Goal: Navigation & Orientation: Find specific page/section

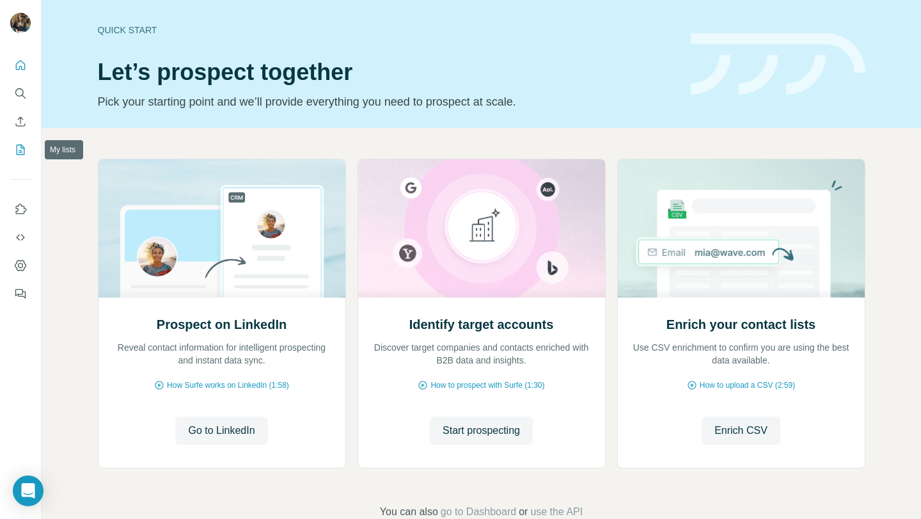
click at [15, 156] on button "My lists" at bounding box center [20, 149] width 20 height 23
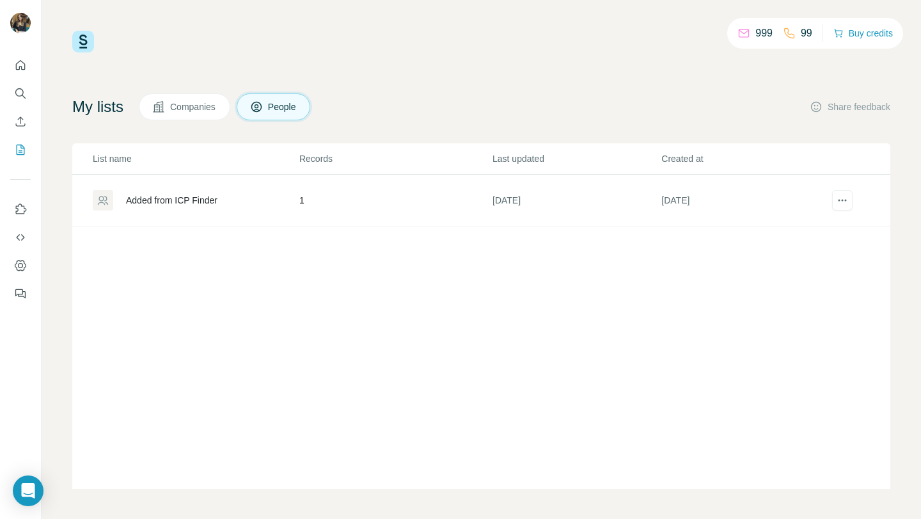
click at [242, 201] on div "Added from ICP Finder" at bounding box center [195, 200] width 205 height 20
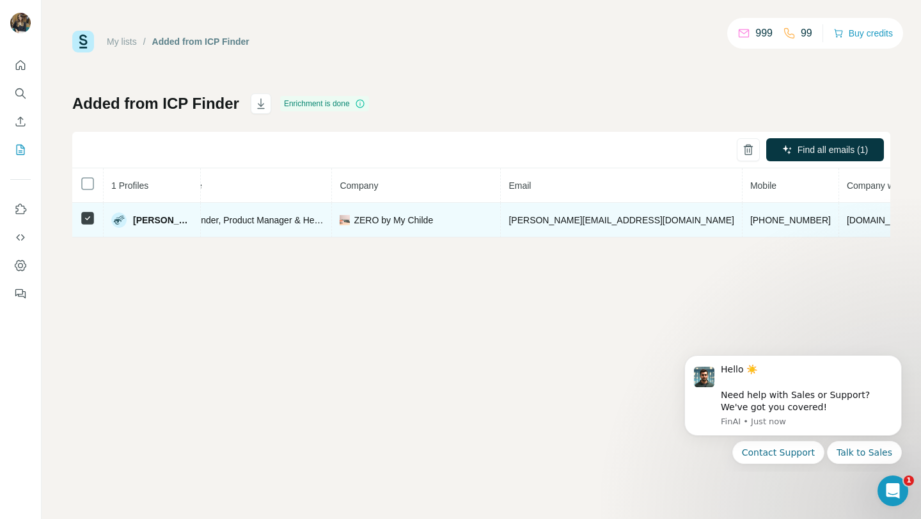
scroll to position [0, 217]
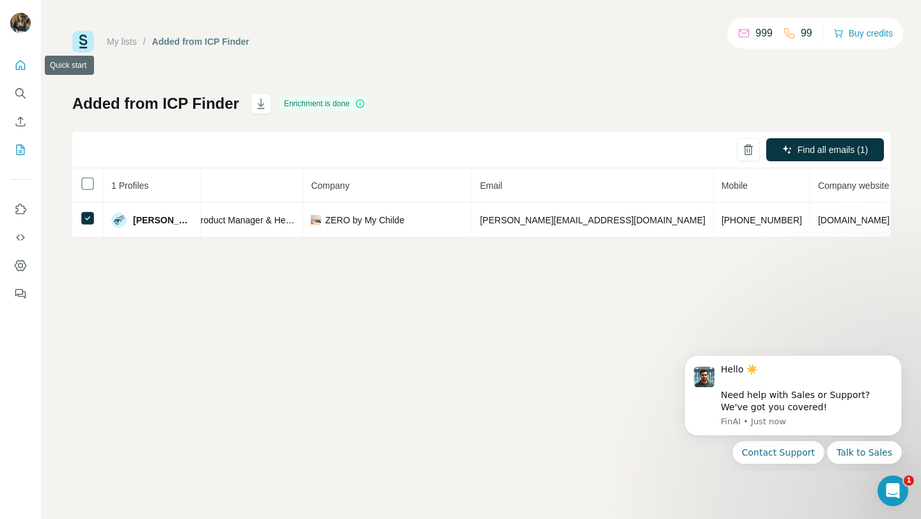
click at [29, 66] on button "Quick start" at bounding box center [20, 65] width 20 height 23
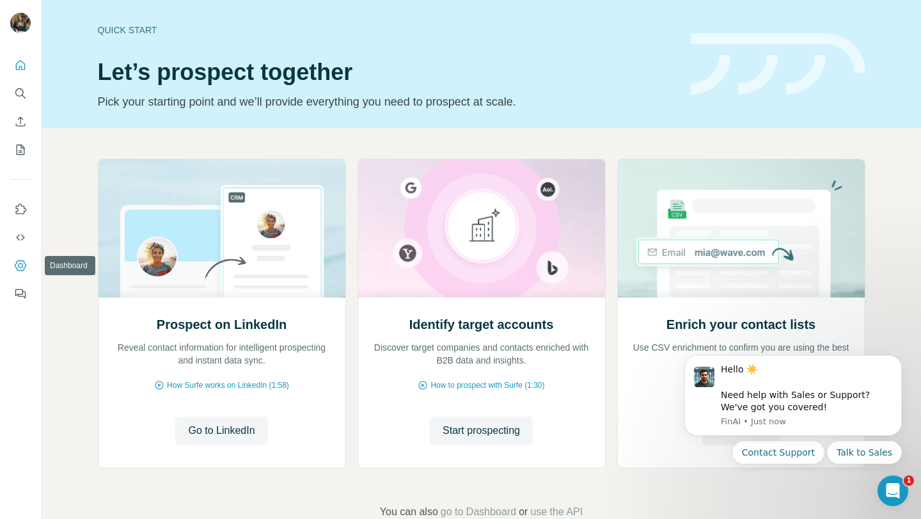
click at [19, 269] on icon "Dashboard" at bounding box center [20, 265] width 13 height 13
